Goal: Register for event/course

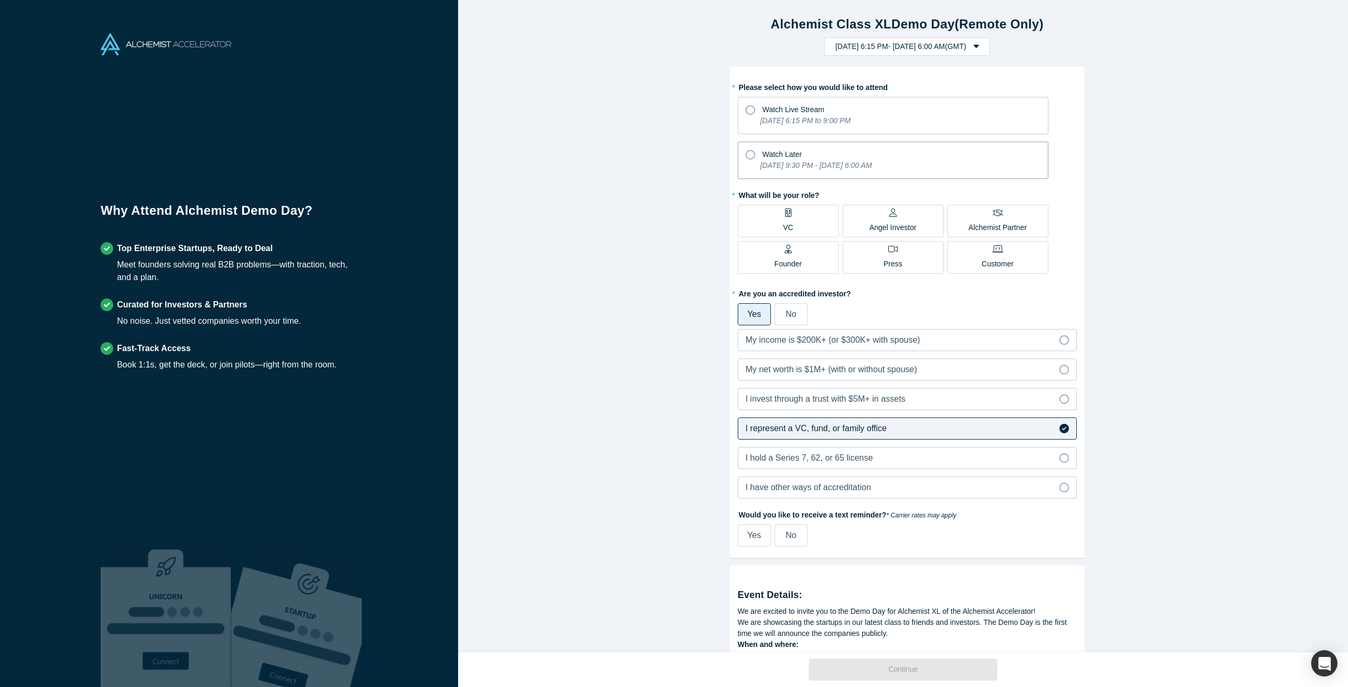
click at [767, 162] on icon "[DATE] 9:30 PM - [DATE] 6:00 AM" at bounding box center [816, 165] width 112 height 8
click at [0, 0] on input "Watch Later [DATE] 9:30 PM - [DATE] 6:00 AM" at bounding box center [0, 0] width 0 height 0
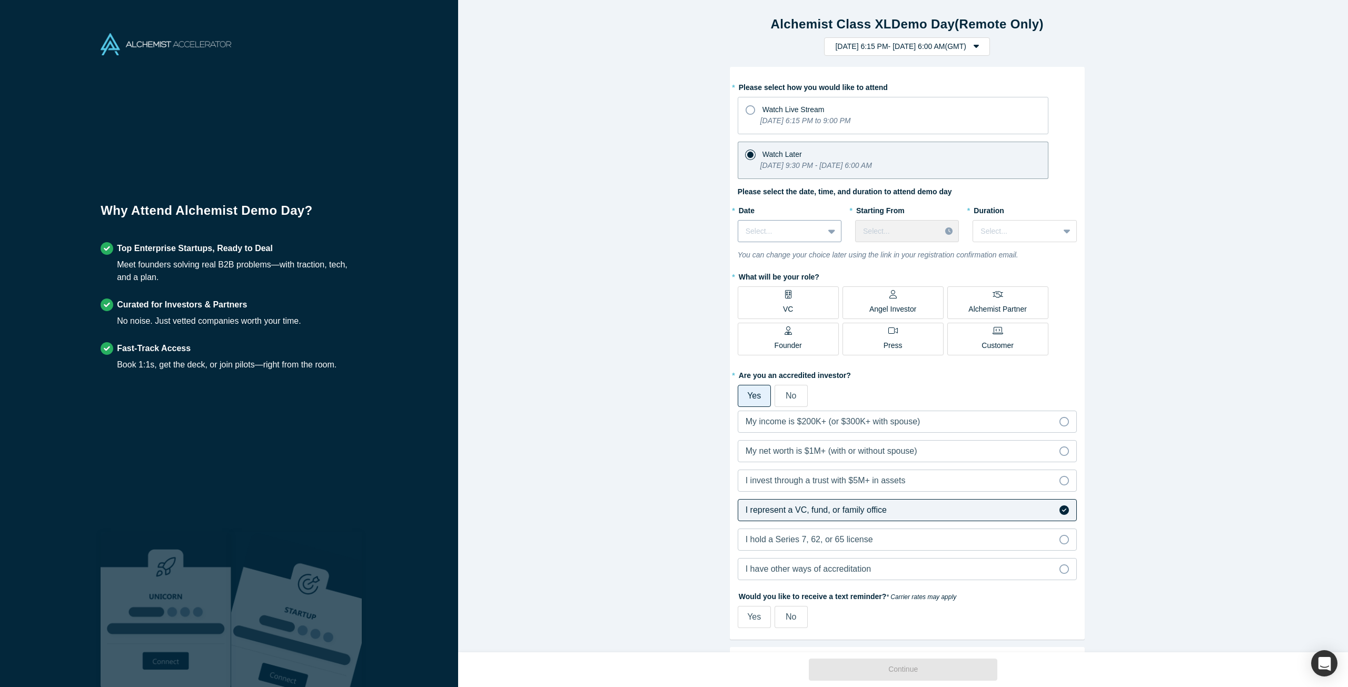
click at [790, 229] on div at bounding box center [781, 231] width 71 height 13
click at [789, 255] on div "[DATE]" at bounding box center [790, 257] width 104 height 19
click at [871, 235] on div at bounding box center [898, 231] width 70 height 13
click at [786, 231] on div at bounding box center [781, 231] width 71 height 13
click at [783, 281] on div "[DATE]" at bounding box center [790, 277] width 104 height 19
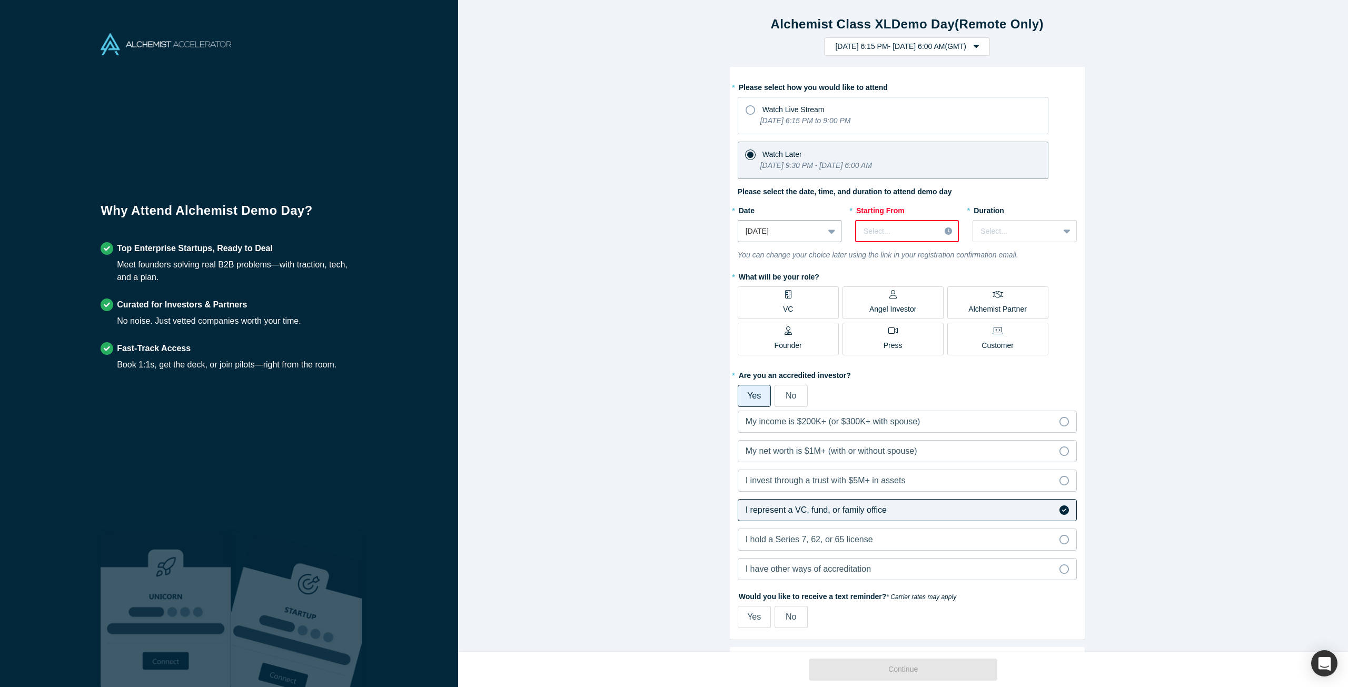
click at [872, 232] on div at bounding box center [898, 231] width 69 height 13
click at [870, 233] on div at bounding box center [898, 231] width 69 height 13
click at [892, 269] on div "12:00 PM (GMT)" at bounding box center [907, 264] width 104 height 19
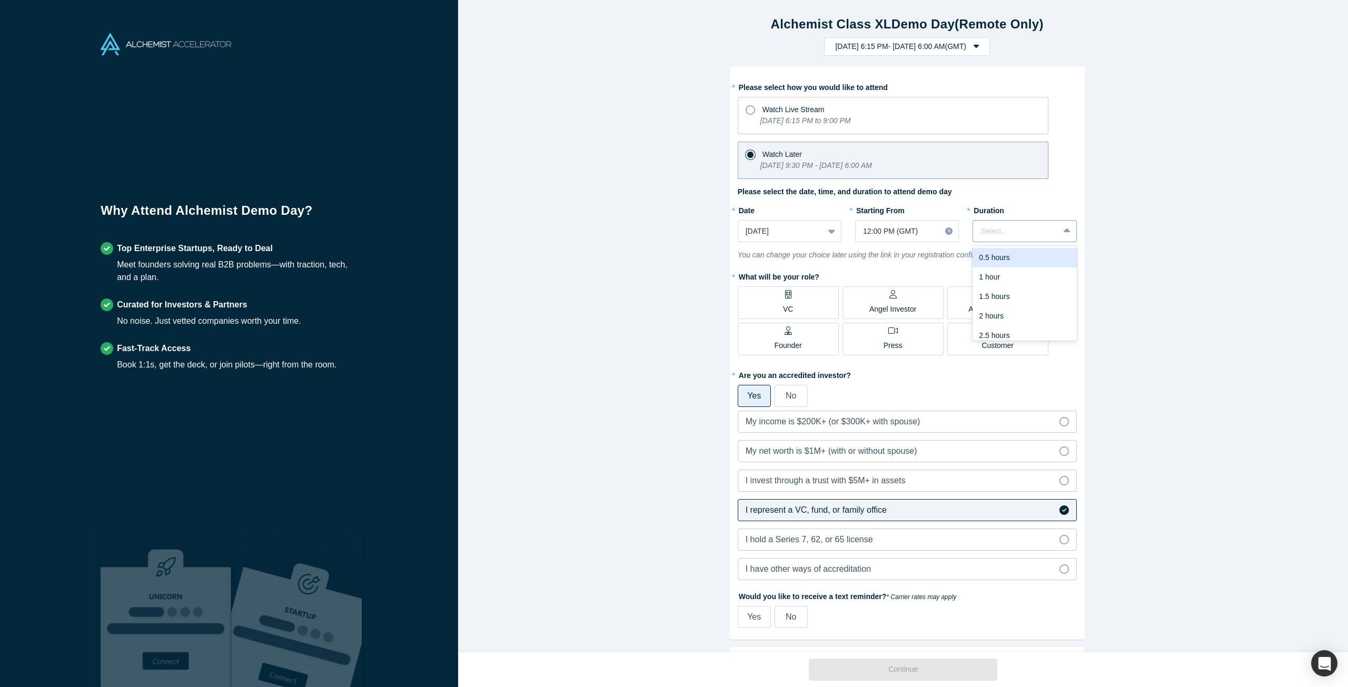
click at [998, 234] on div at bounding box center [1016, 231] width 71 height 13
click at [996, 325] on div "3 hours" at bounding box center [1025, 328] width 104 height 19
click at [778, 302] on label "VC" at bounding box center [788, 302] width 101 height 33
click at [0, 0] on input "VC" at bounding box center [0, 0] width 0 height 0
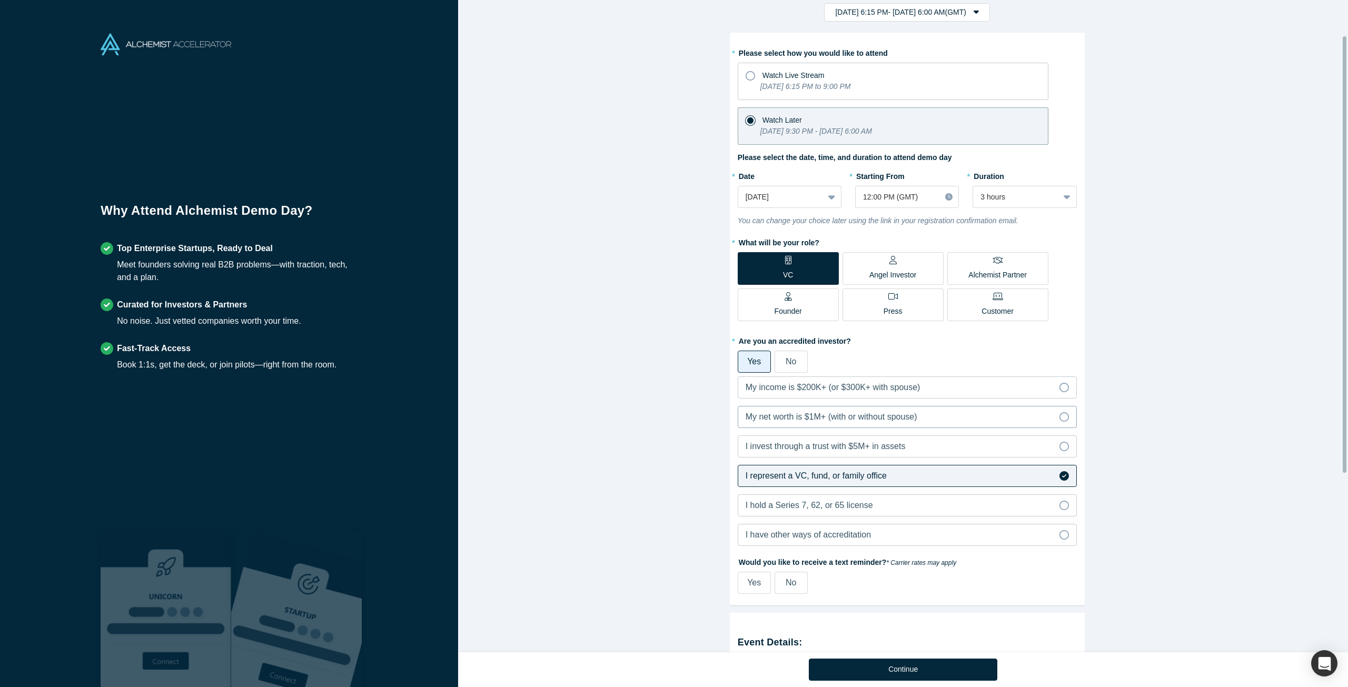
scroll to position [53, 0]
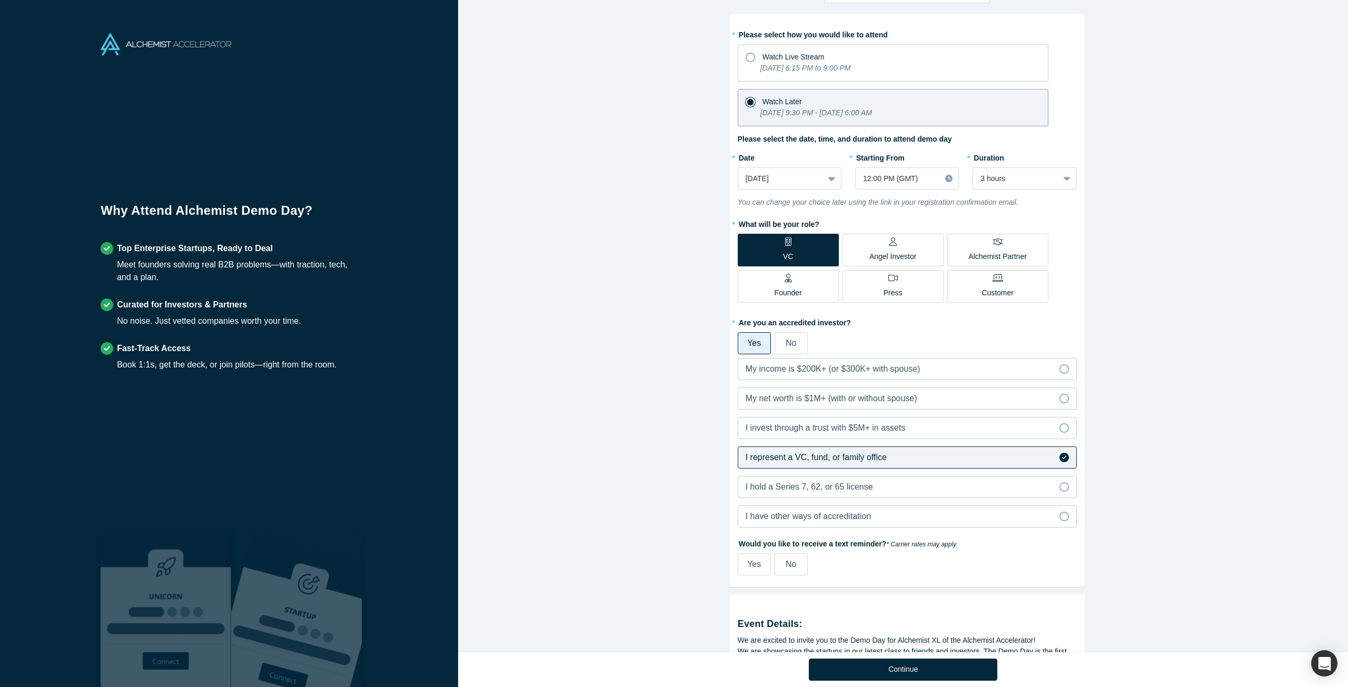
click at [790, 566] on span "No" at bounding box center [791, 564] width 11 height 9
click at [0, 0] on input "No" at bounding box center [0, 0] width 0 height 0
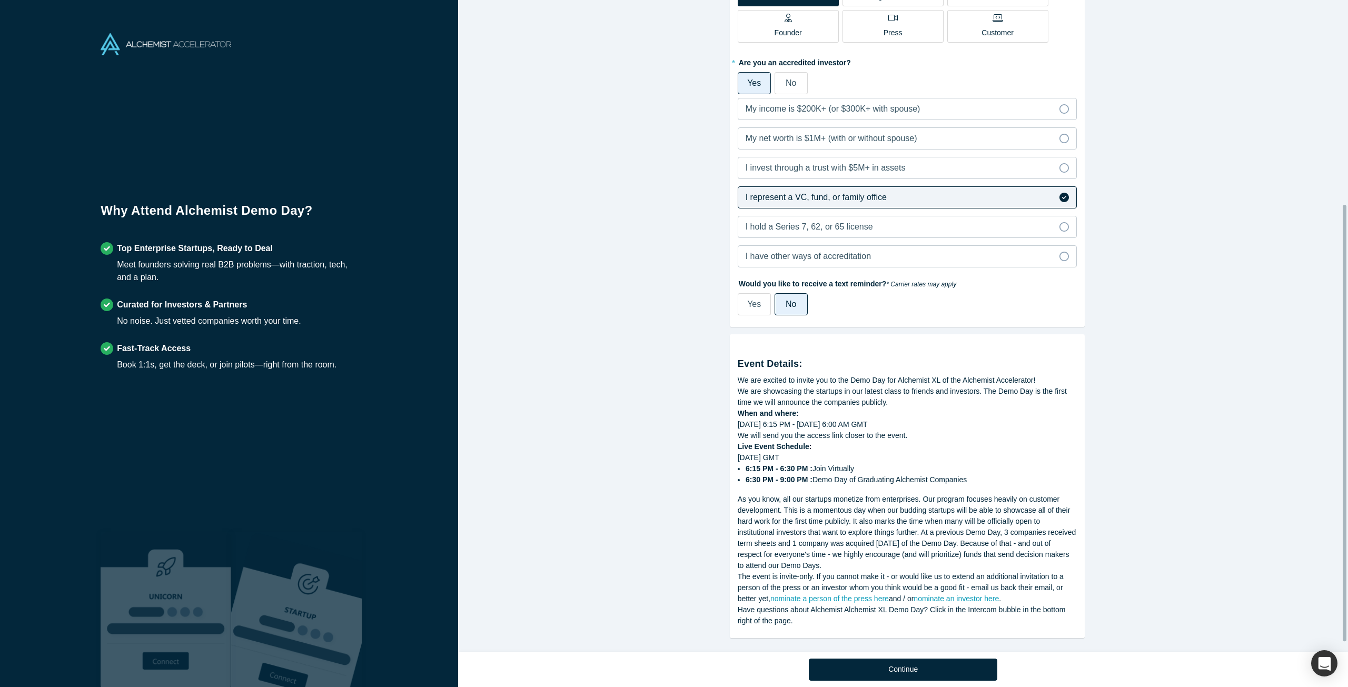
scroll to position [320, 0]
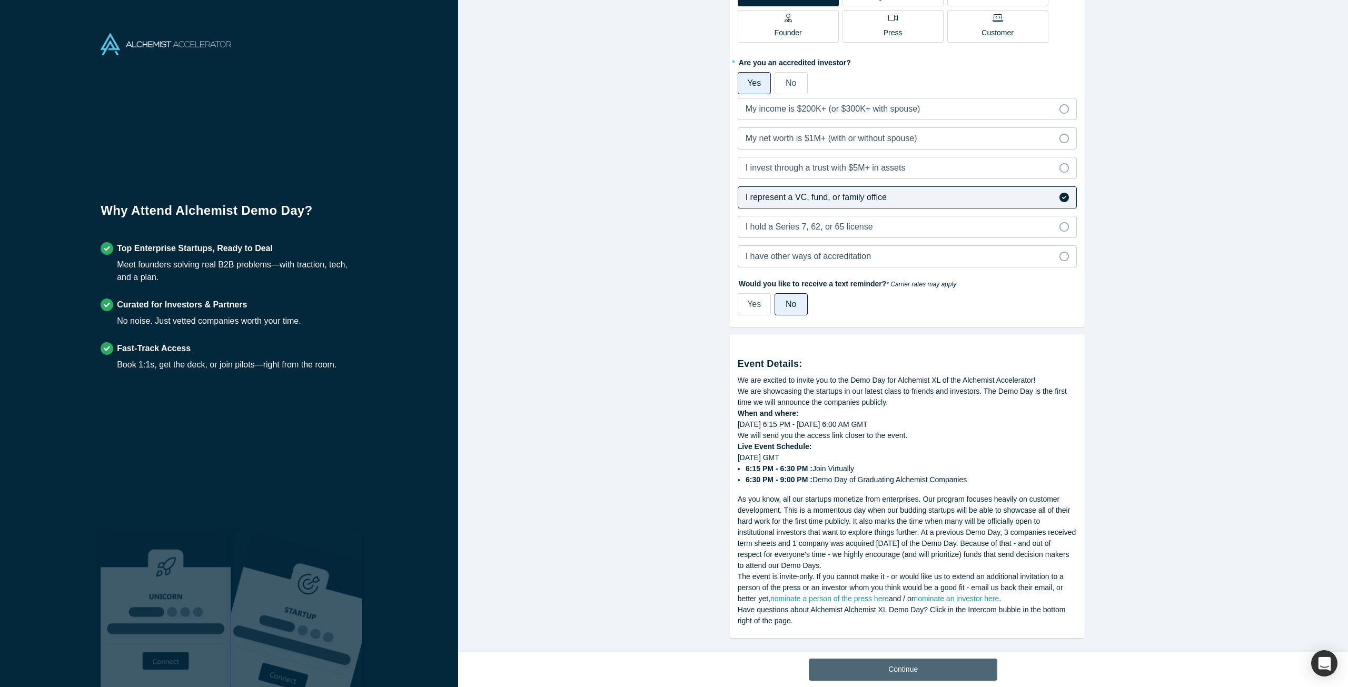
click at [914, 668] on button "Continue" at bounding box center [903, 670] width 189 height 22
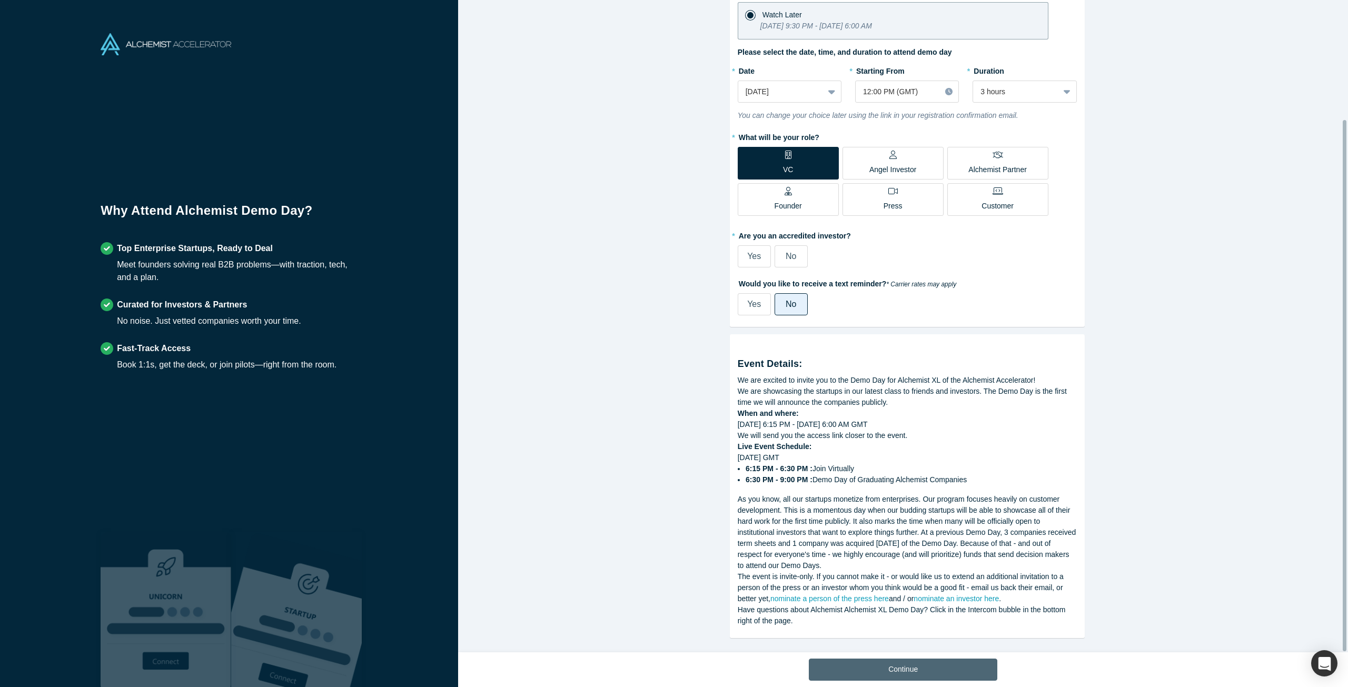
scroll to position [146, 0]
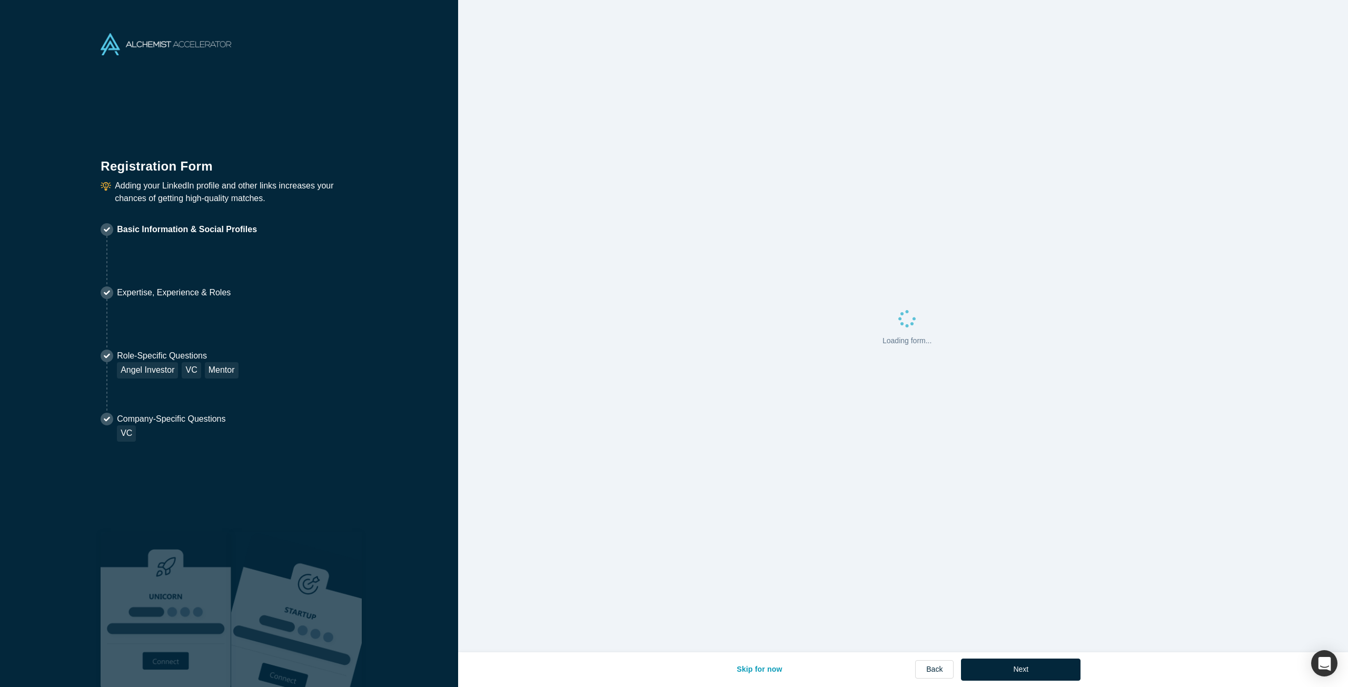
select select "GB"
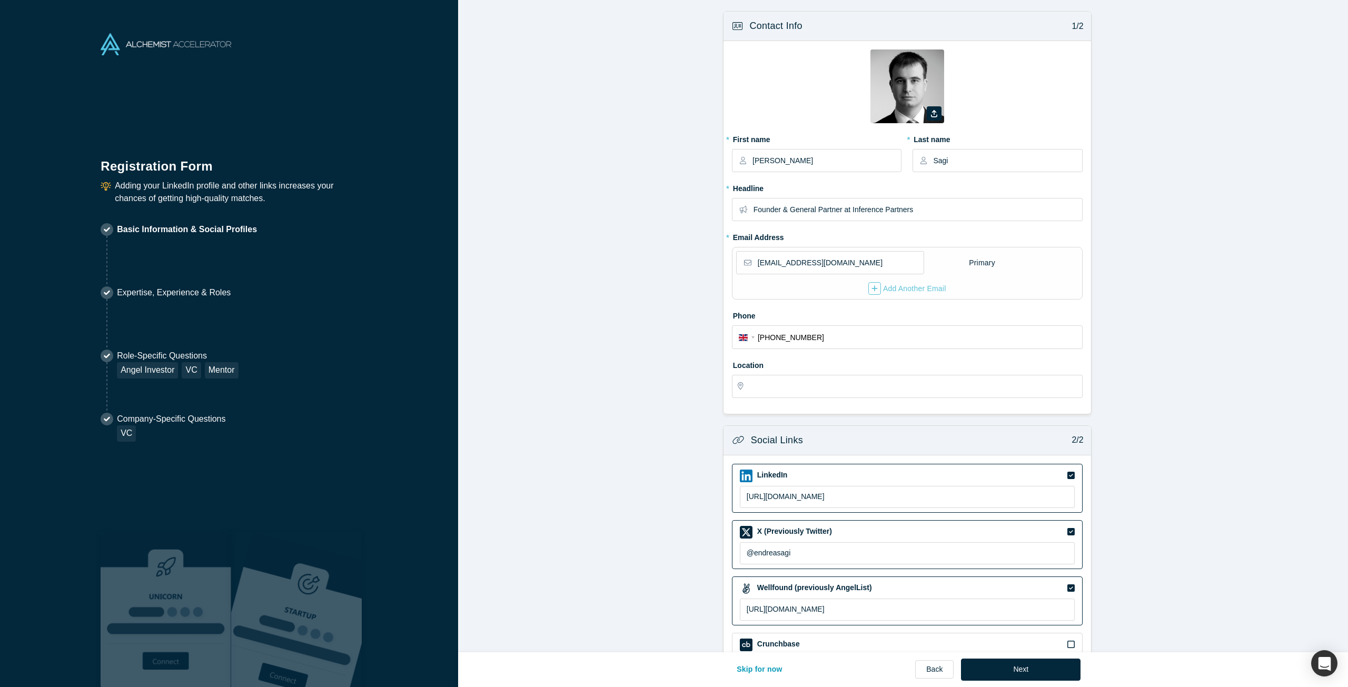
type input "[GEOGRAPHIC_DATA], [GEOGRAPHIC_DATA]"
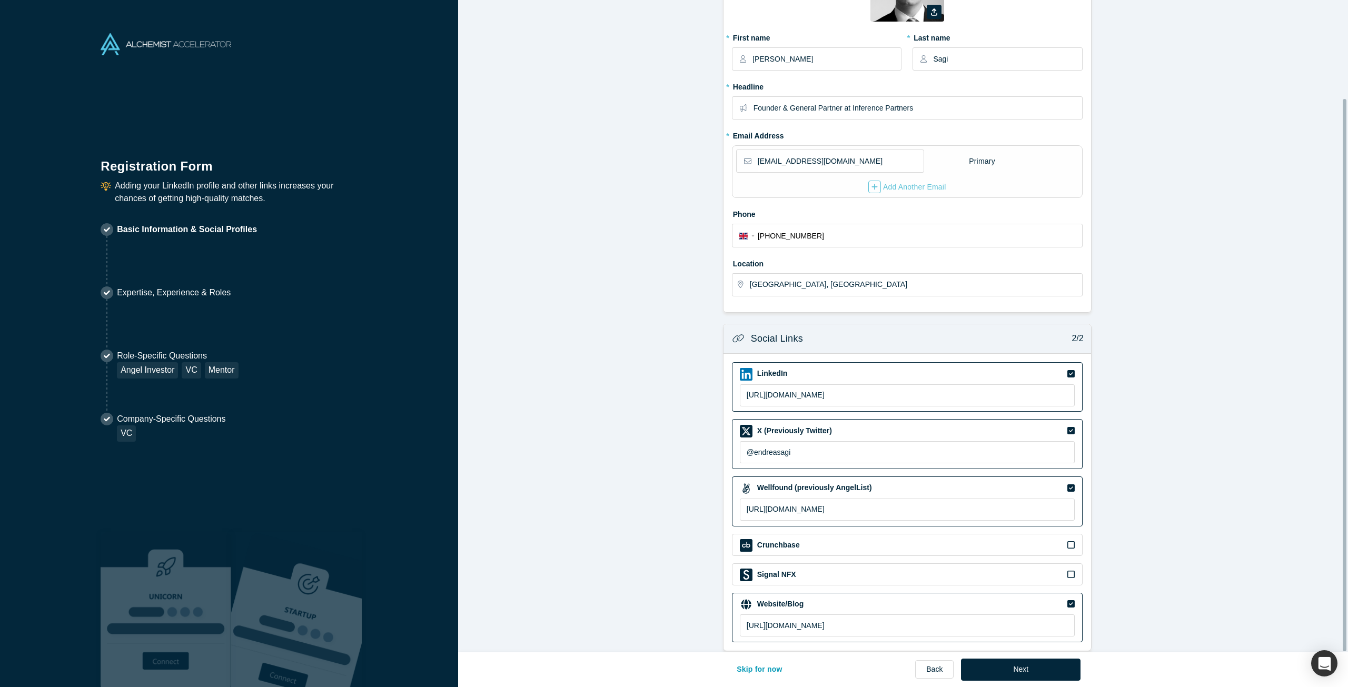
scroll to position [116, 0]
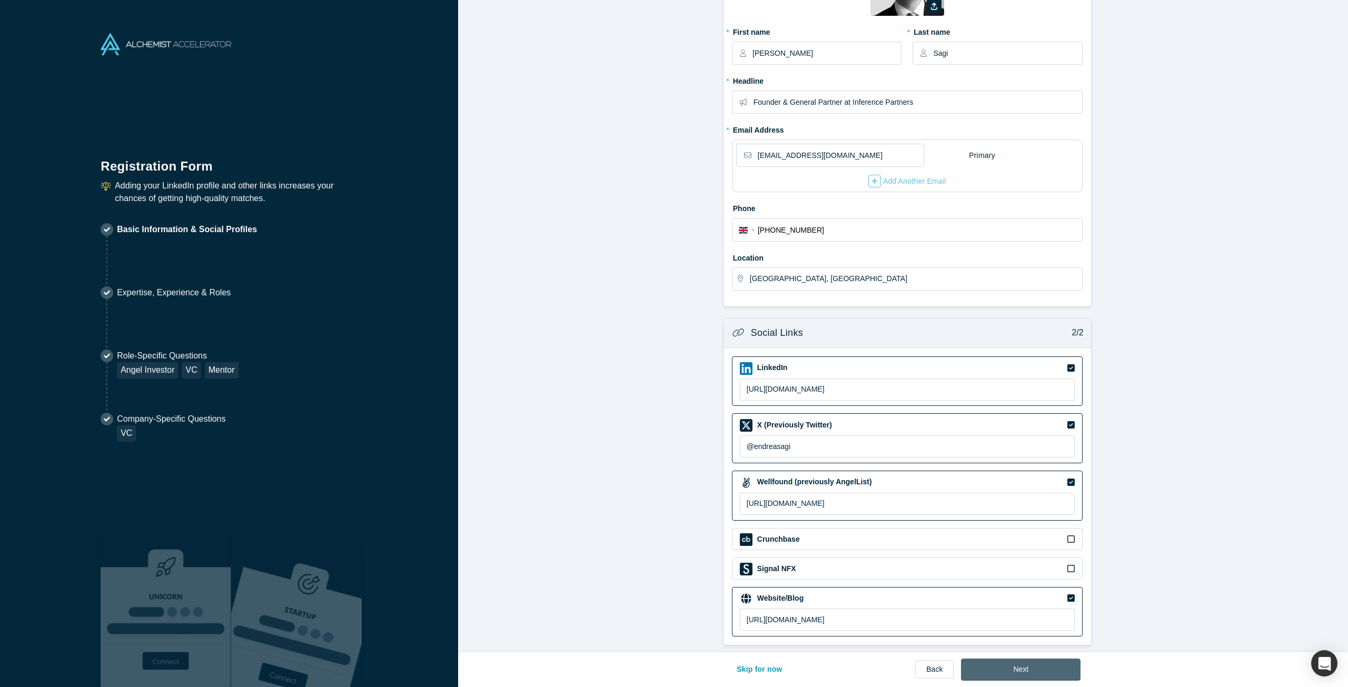
click at [1020, 674] on button "Next" at bounding box center [1021, 670] width 120 height 22
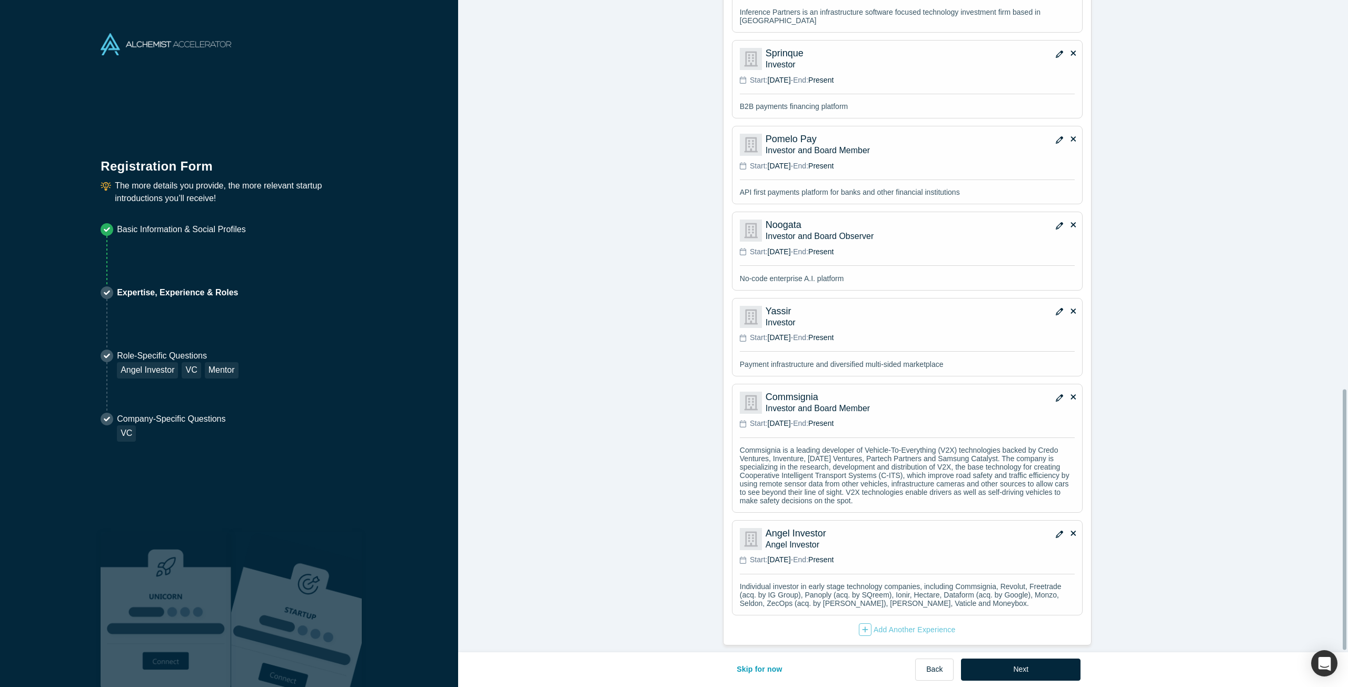
scroll to position [978, 0]
click at [1044, 669] on button "Next" at bounding box center [1021, 670] width 120 height 22
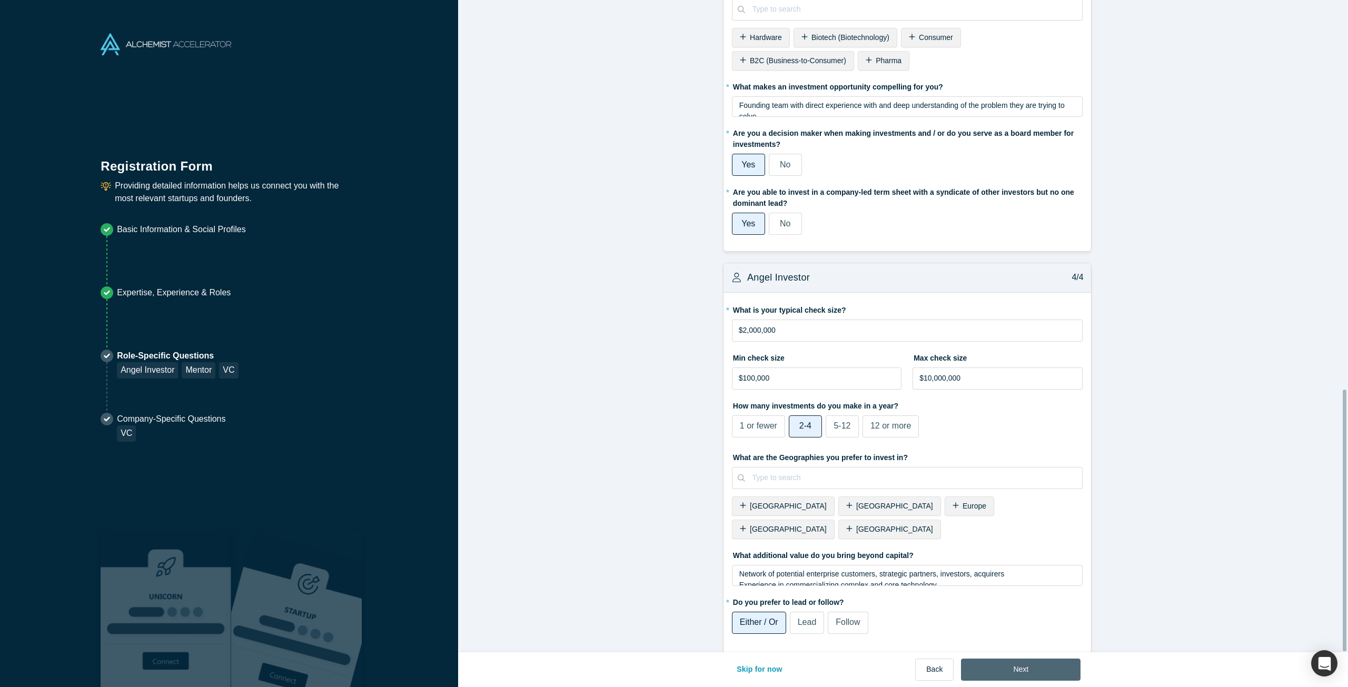
scroll to position [0, 0]
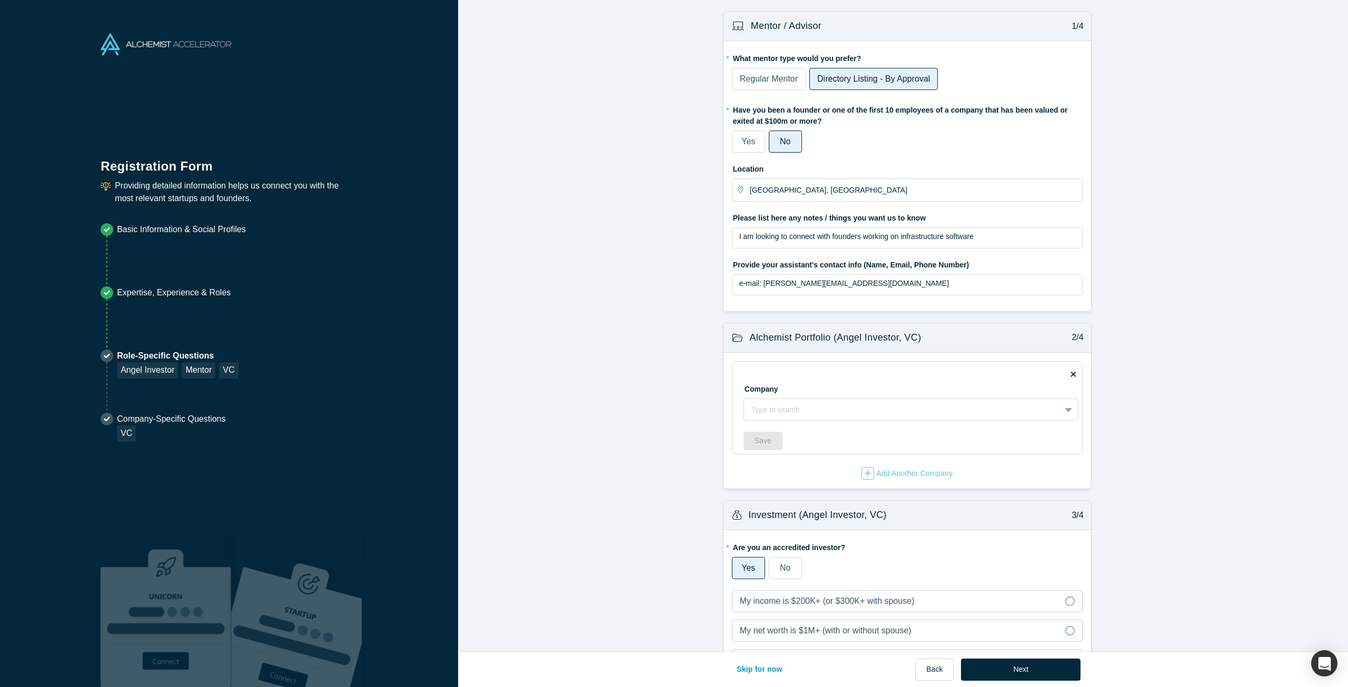
click at [747, 137] on span "Yes" at bounding box center [748, 141] width 14 height 9
click at [0, 0] on input "Yes" at bounding box center [0, 0] width 0 height 0
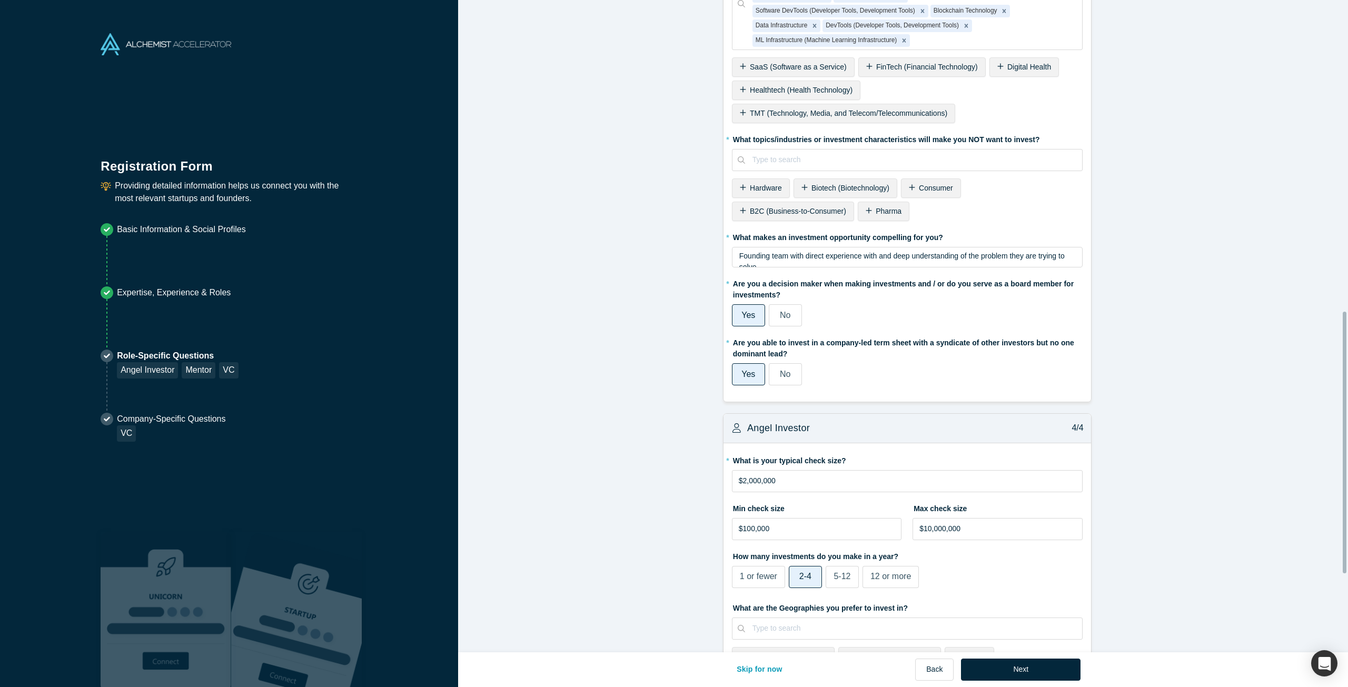
scroll to position [843, 0]
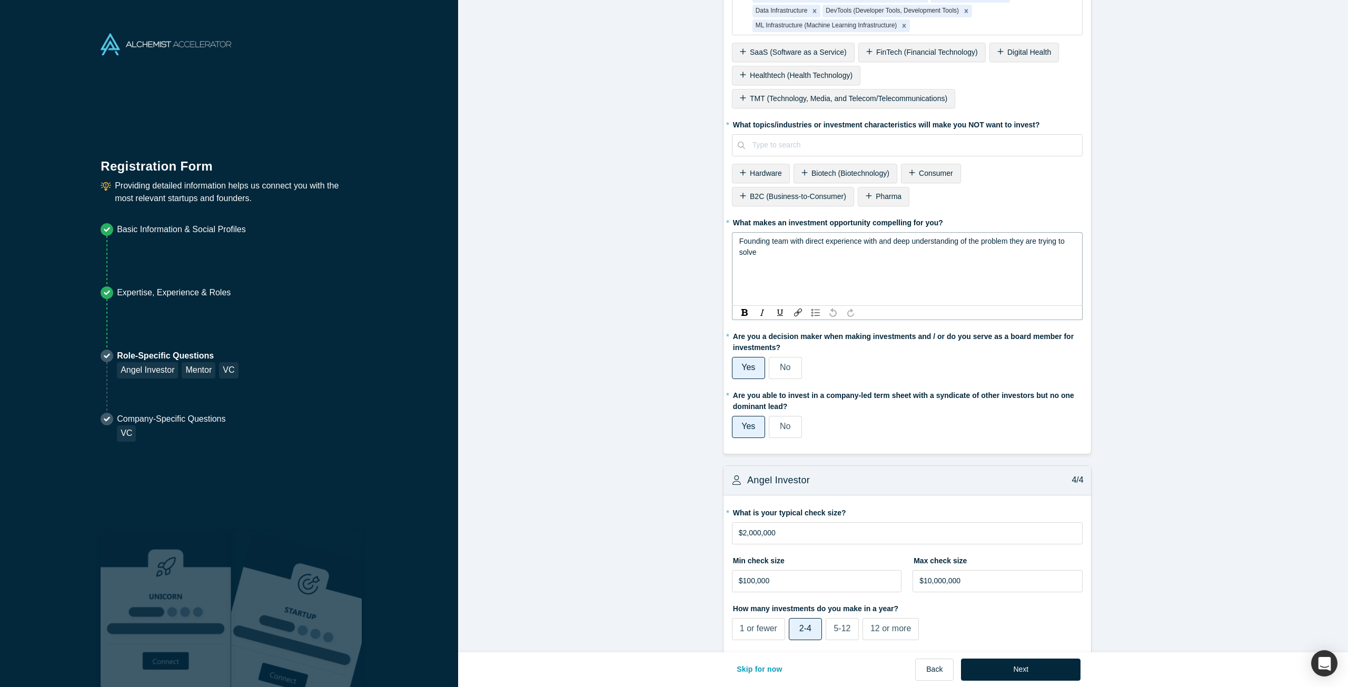
click at [933, 241] on span "Founding team with direct experience with and deep understanding of the problem…" at bounding box center [903, 246] width 328 height 19
click at [931, 259] on div "Founding team with direct experience with and deep understanding of the problem…" at bounding box center [907, 269] width 351 height 74
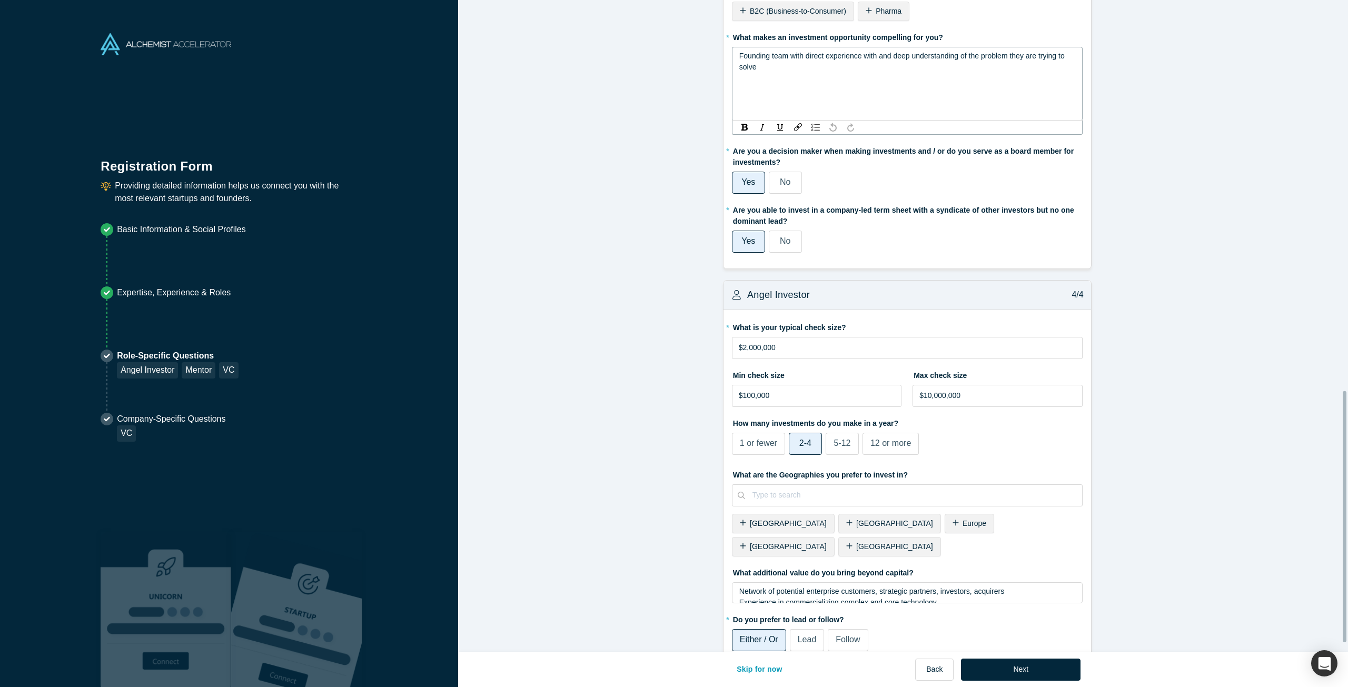
scroll to position [1038, 0]
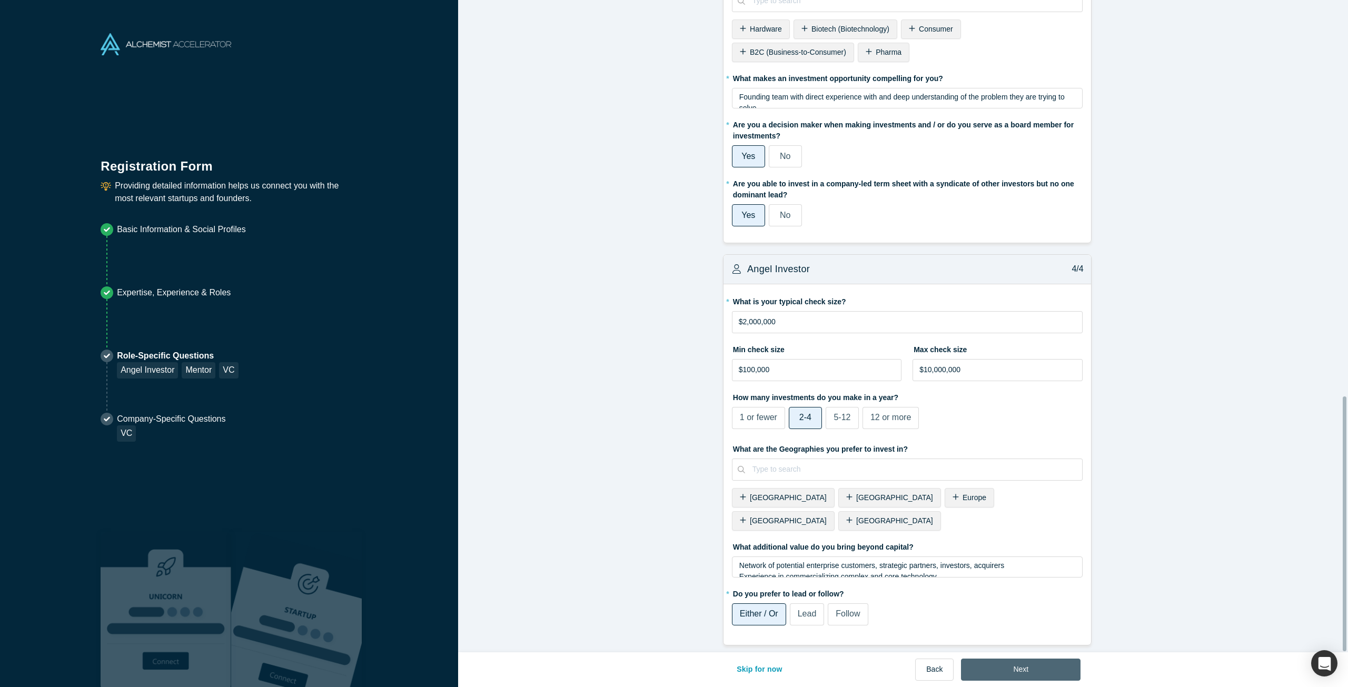
click at [1022, 671] on button "Next" at bounding box center [1021, 670] width 120 height 22
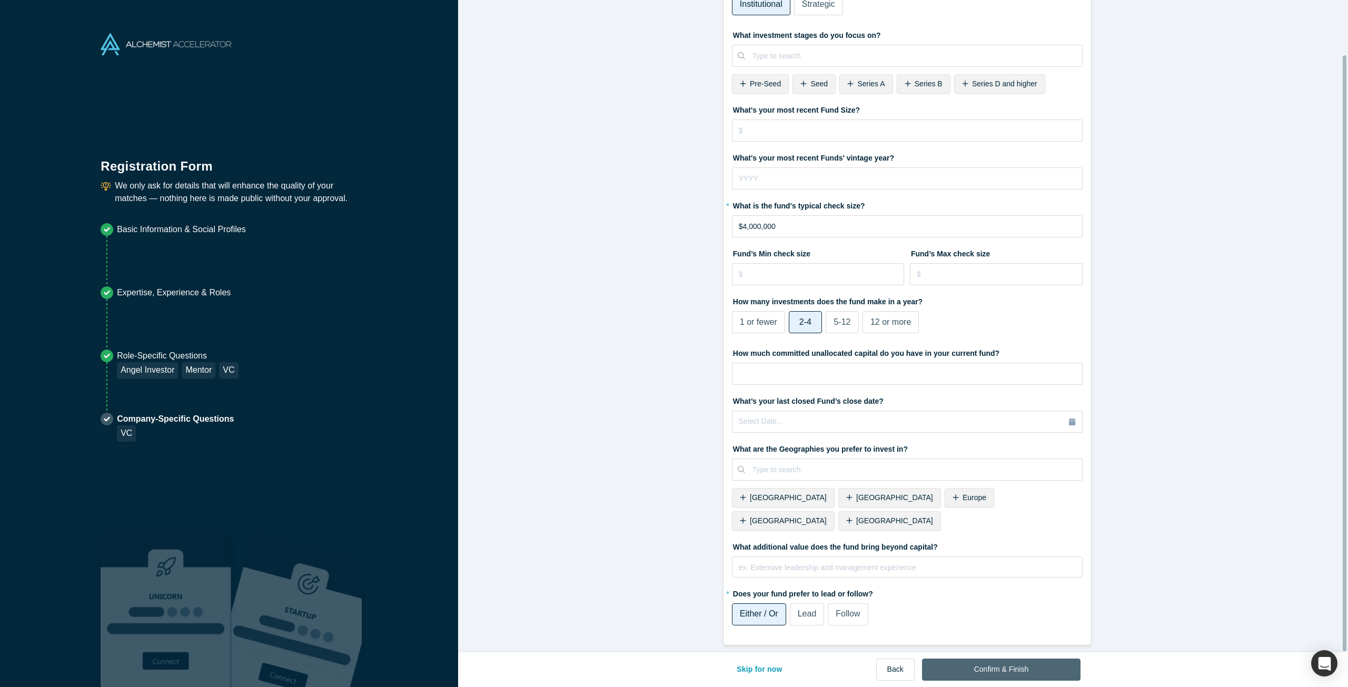
scroll to position [0, 0]
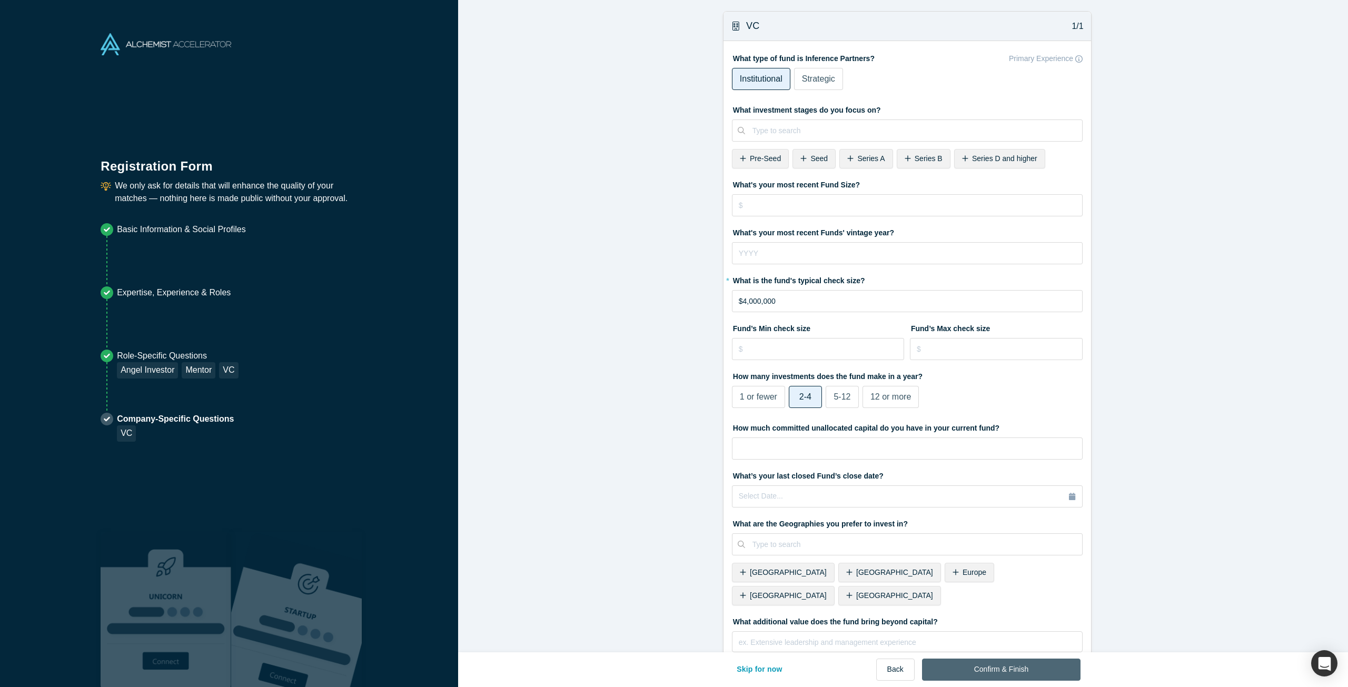
click at [1022, 671] on button "Confirm & Finish" at bounding box center [1001, 670] width 159 height 22
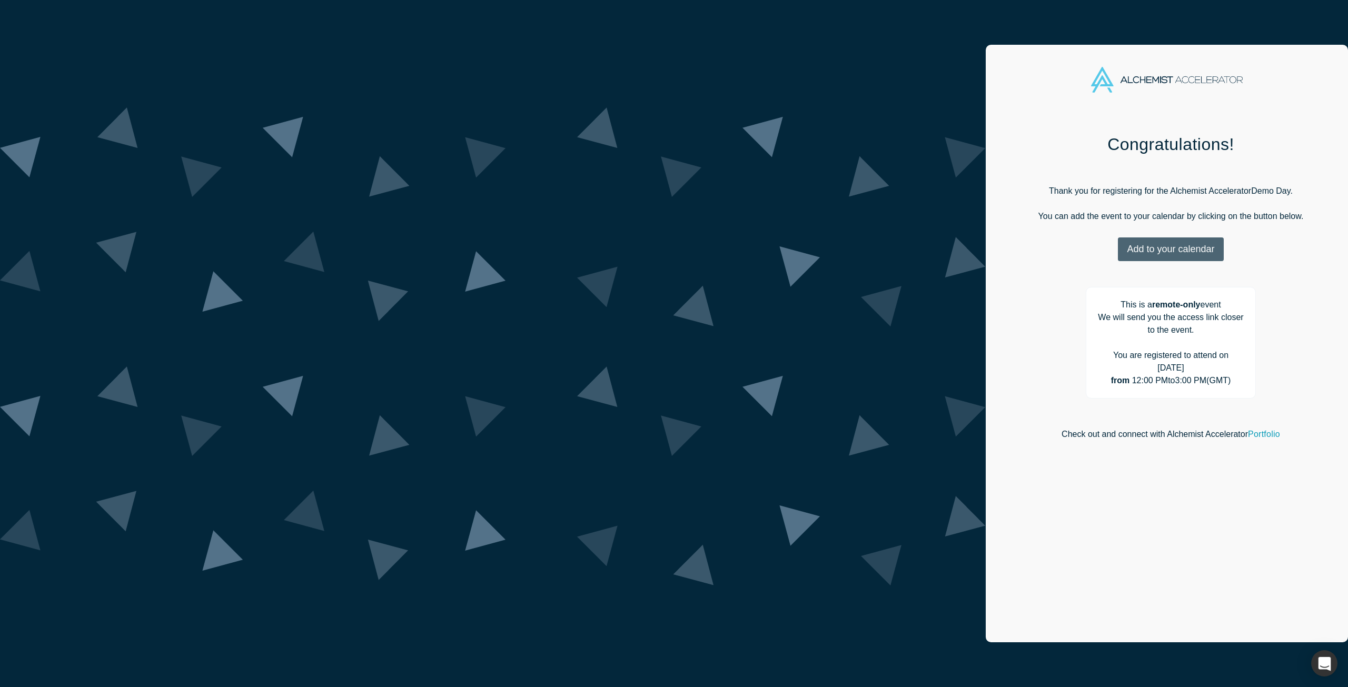
click at [1118, 242] on button "Add to your calendar" at bounding box center [1170, 249] width 105 height 24
click at [1143, 284] on link "Outlook" at bounding box center [1168, 282] width 51 height 9
